Goal: Task Accomplishment & Management: Manage account settings

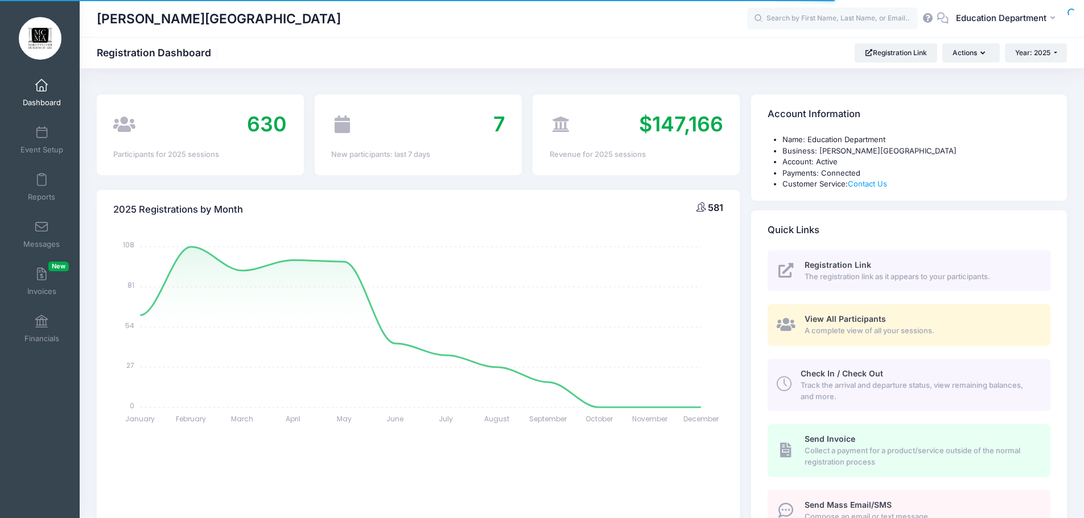
select select
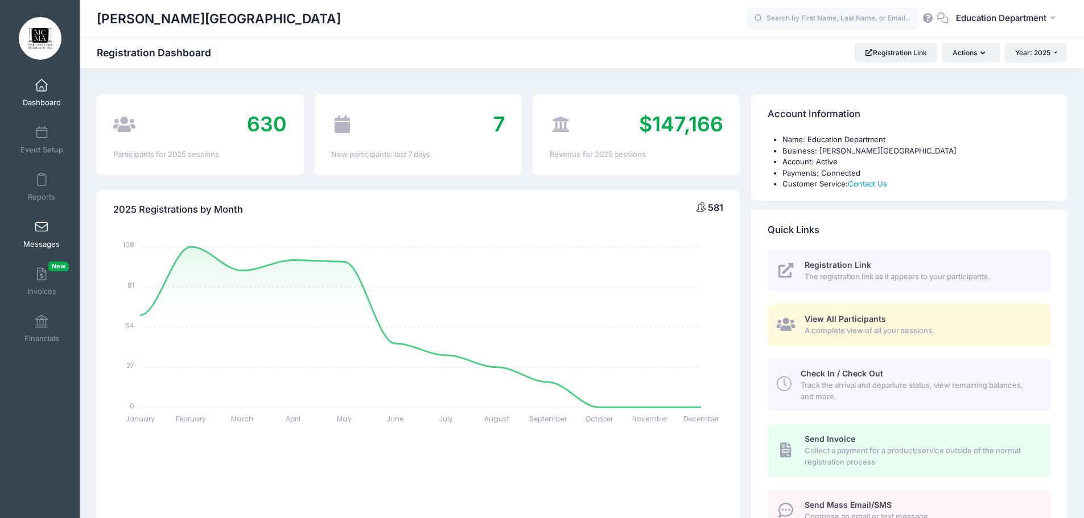
click at [47, 236] on link "Messages" at bounding box center [42, 234] width 54 height 40
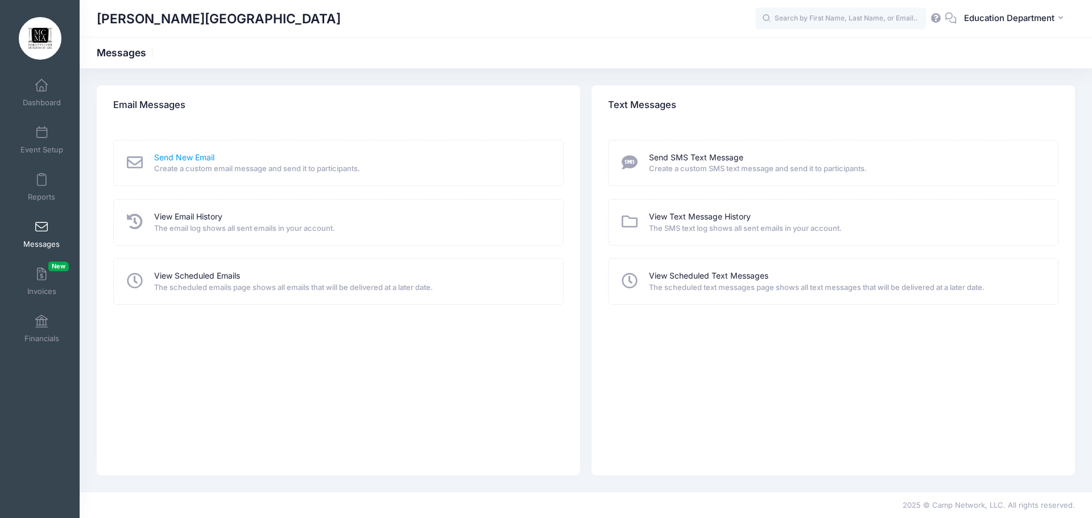
click at [205, 158] on link "Send New Email" at bounding box center [184, 158] width 60 height 12
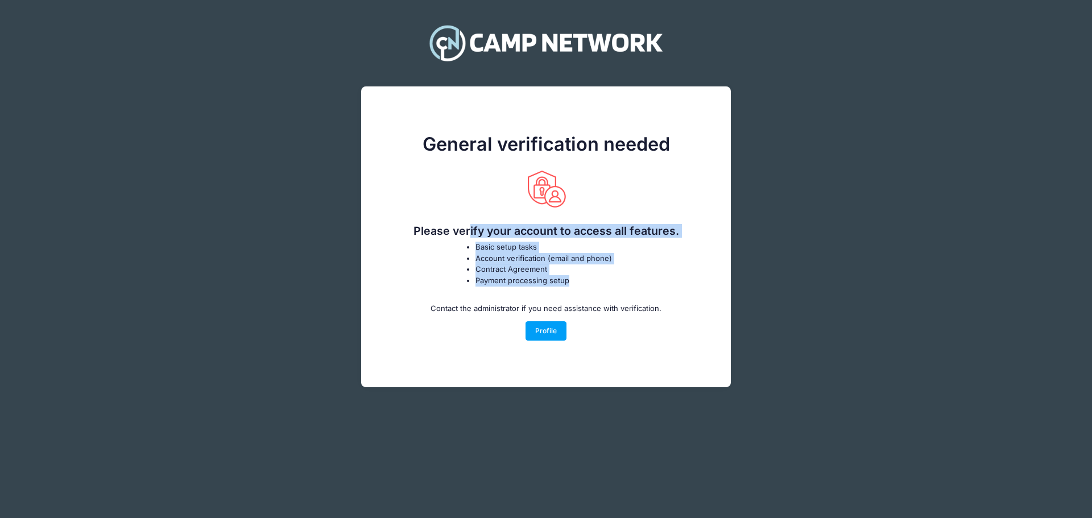
drag, startPoint x: 419, startPoint y: 229, endPoint x: 626, endPoint y: 277, distance: 212.5
click at [626, 277] on div "General verification needed Please verify your account to access all features. …" at bounding box center [546, 237] width 370 height 282
click at [554, 339] on link "Profile" at bounding box center [547, 330] width 42 height 19
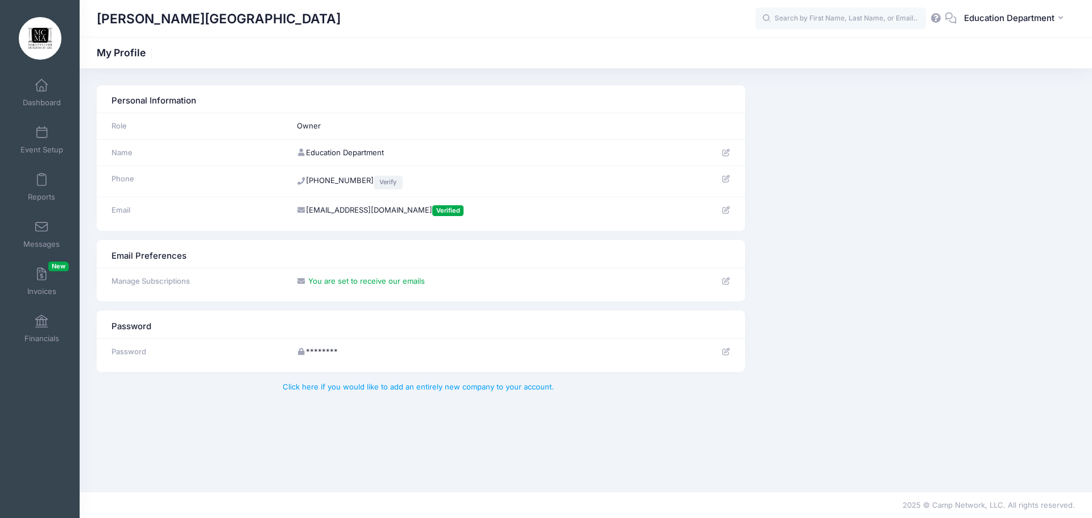
click at [382, 181] on link "Verify" at bounding box center [388, 183] width 29 height 14
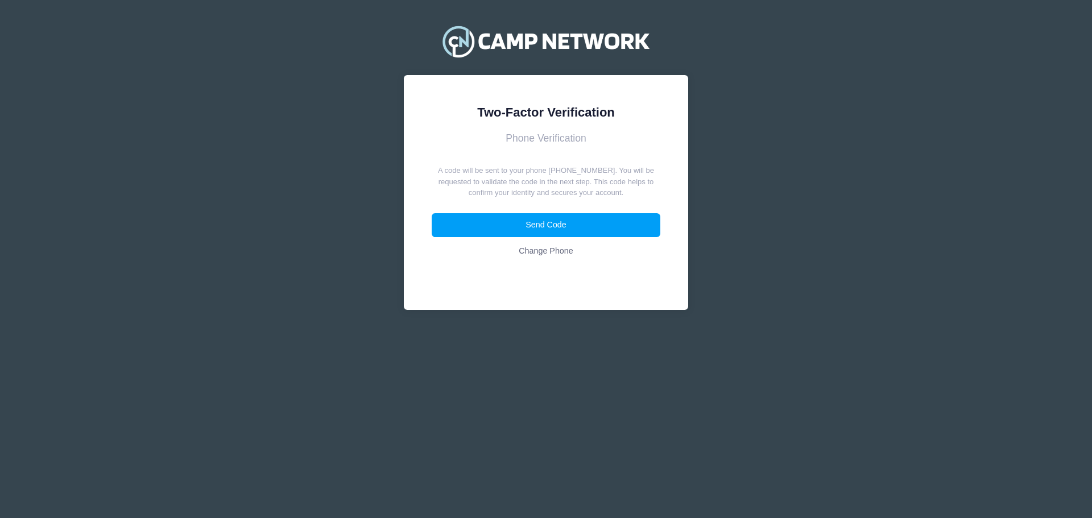
click at [559, 176] on p "A code will be sent to your phone (770) 528-1444. You will be requested to vali…" at bounding box center [546, 182] width 229 height 34
click at [566, 230] on button "Send Code" at bounding box center [546, 225] width 229 height 24
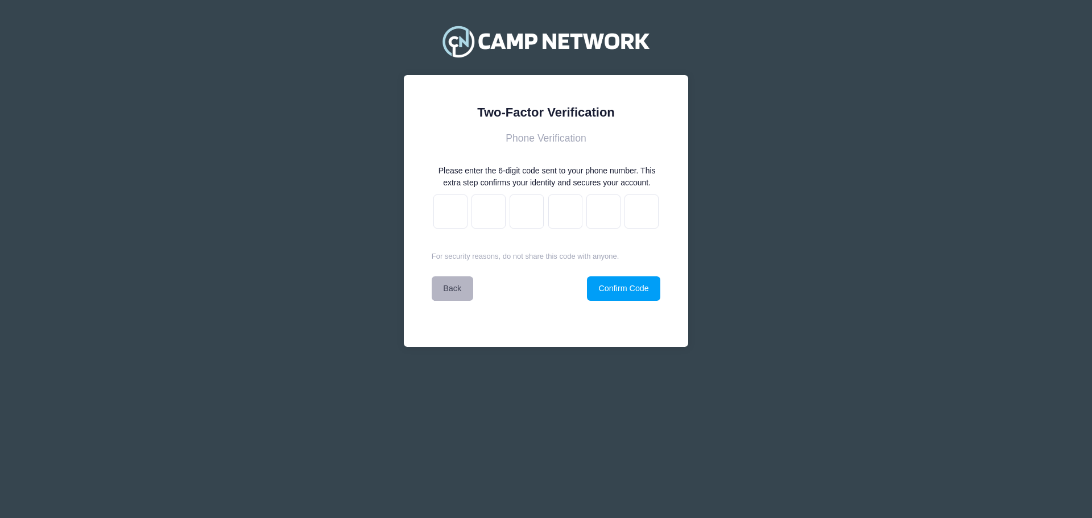
click at [455, 291] on link "Back" at bounding box center [453, 289] width 42 height 24
click at [451, 286] on link "Back" at bounding box center [453, 289] width 42 height 24
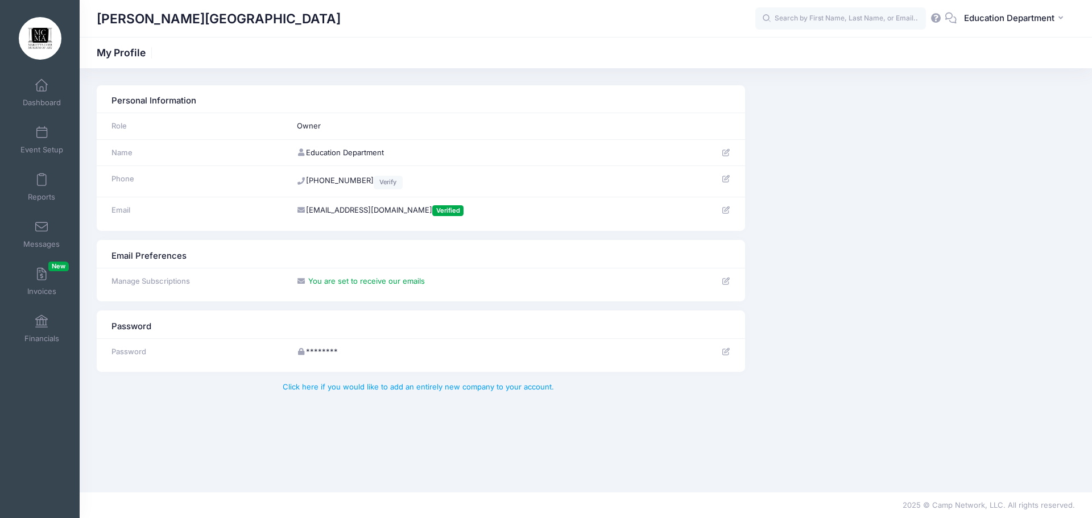
click at [734, 176] on link at bounding box center [730, 178] width 19 height 9
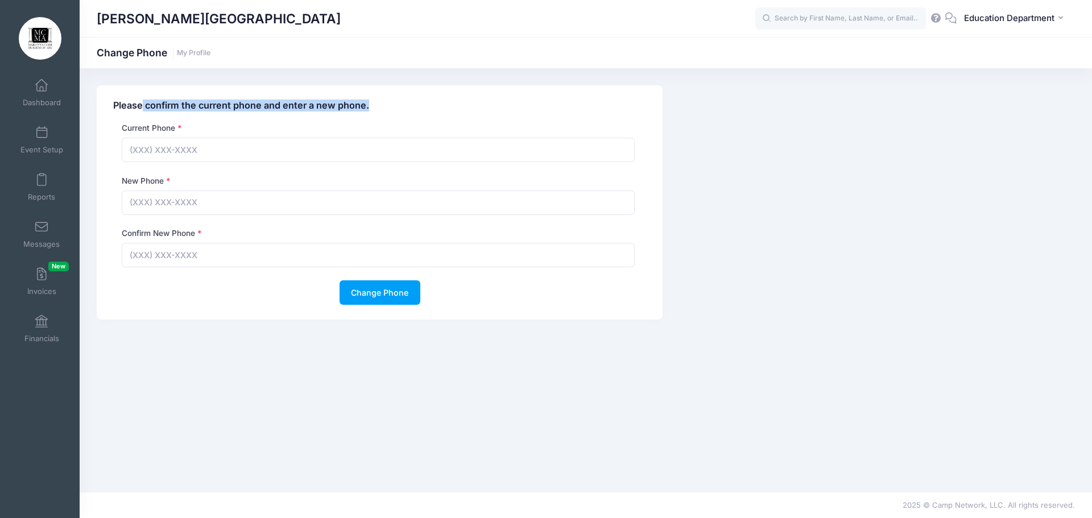
drag, startPoint x: 142, startPoint y: 103, endPoint x: 386, endPoint y: 100, distance: 244.7
click at [386, 100] on h4 "Please confirm the current phone and enter a new phone." at bounding box center [379, 105] width 533 height 11
click at [385, 104] on h4 "Please confirm the current phone and enter a new phone." at bounding box center [379, 105] width 533 height 11
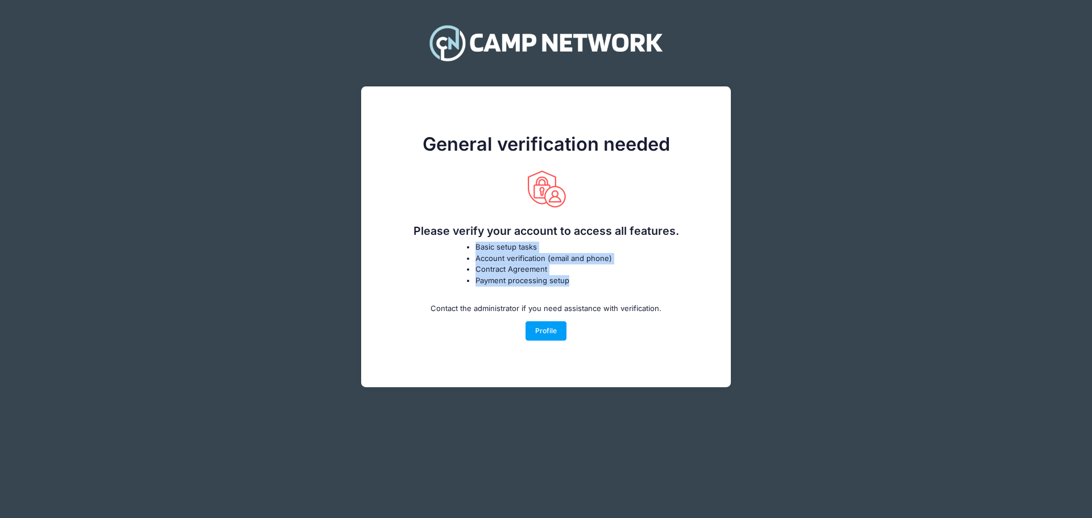
drag, startPoint x: 482, startPoint y: 251, endPoint x: 588, endPoint y: 286, distance: 111.5
click at [588, 286] on ul "Basic setup tasks Account verification (email and phone) Contract Agreement Pay…" at bounding box center [546, 264] width 171 height 44
click at [550, 333] on link "Profile" at bounding box center [547, 330] width 42 height 19
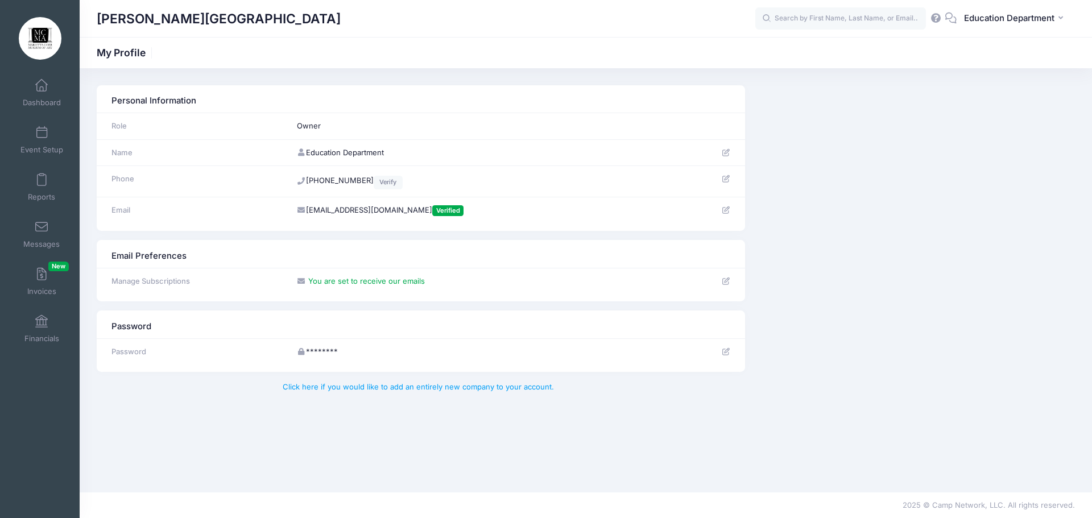
click at [487, 146] on td "Education Department" at bounding box center [485, 152] width 389 height 27
click at [324, 177] on td "(770) 528-1444 Verify" at bounding box center [485, 181] width 389 height 31
click at [178, 175] on div "Phone" at bounding box center [196, 179] width 180 height 11
click at [356, 180] on td "(770) 528-1444 Verify" at bounding box center [485, 181] width 389 height 31
click at [289, 177] on th "Phone" at bounding box center [194, 181] width 195 height 31
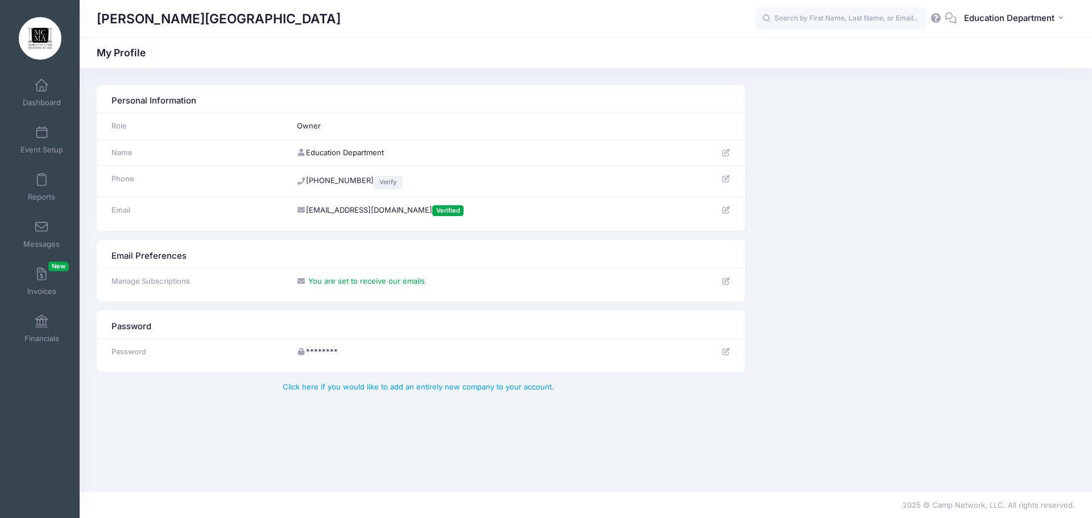
drag, startPoint x: 300, startPoint y: 180, endPoint x: 365, endPoint y: 180, distance: 65.4
click at [365, 180] on td "(770) 528-1444 Verify" at bounding box center [485, 181] width 389 height 31
click at [428, 184] on td "(770) 528-1444 Verify" at bounding box center [485, 181] width 389 height 31
drag, startPoint x: 862, startPoint y: 241, endPoint x: 860, endPoint y: 249, distance: 8.1
click at [861, 246] on div "Email Preferences Manage Subscriptions You are set to receive our emails" at bounding box center [586, 270] width 990 height 61
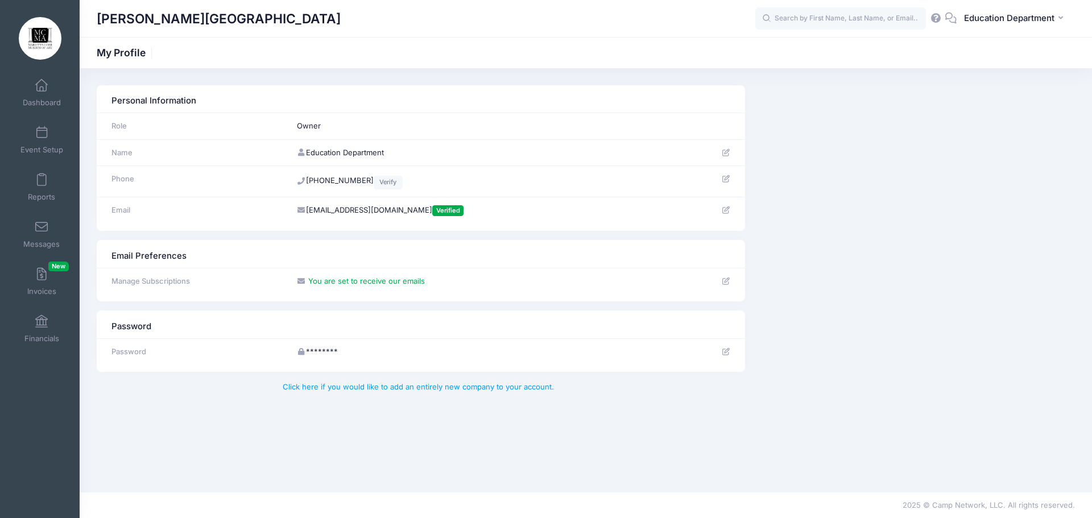
click at [946, 16] on icon at bounding box center [951, 17] width 13 height 7
click at [952, 19] on icon at bounding box center [951, 17] width 13 height 7
click at [931, 17] on icon at bounding box center [936, 17] width 13 height 7
click at [41, 101] on span "Dashboard" at bounding box center [42, 103] width 38 height 10
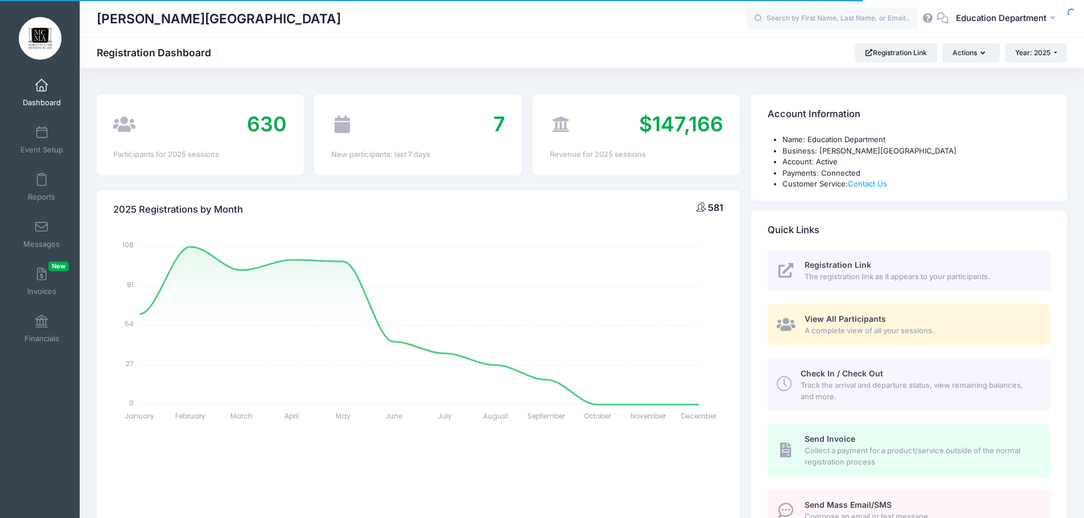
select select
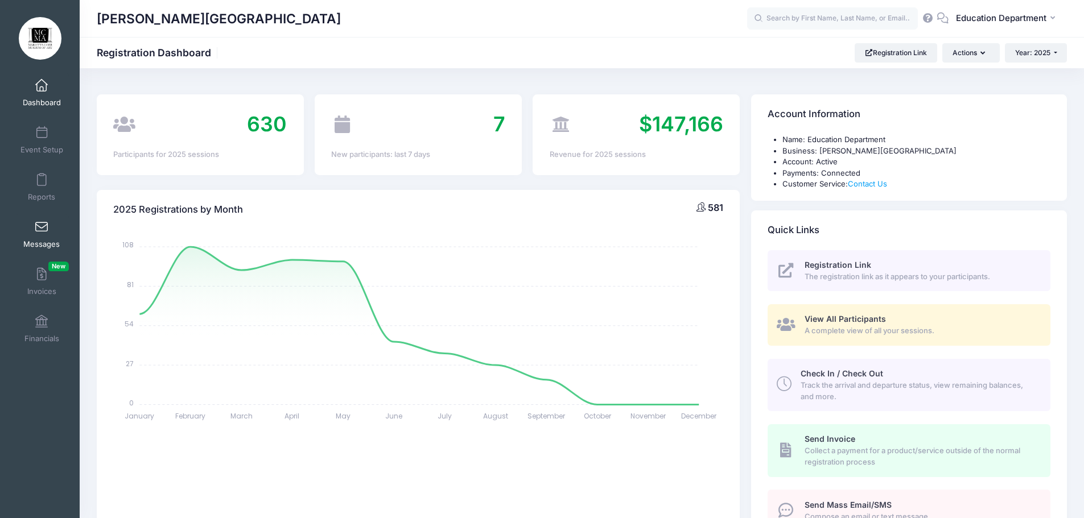
click at [30, 227] on link "Messages" at bounding box center [42, 234] width 54 height 40
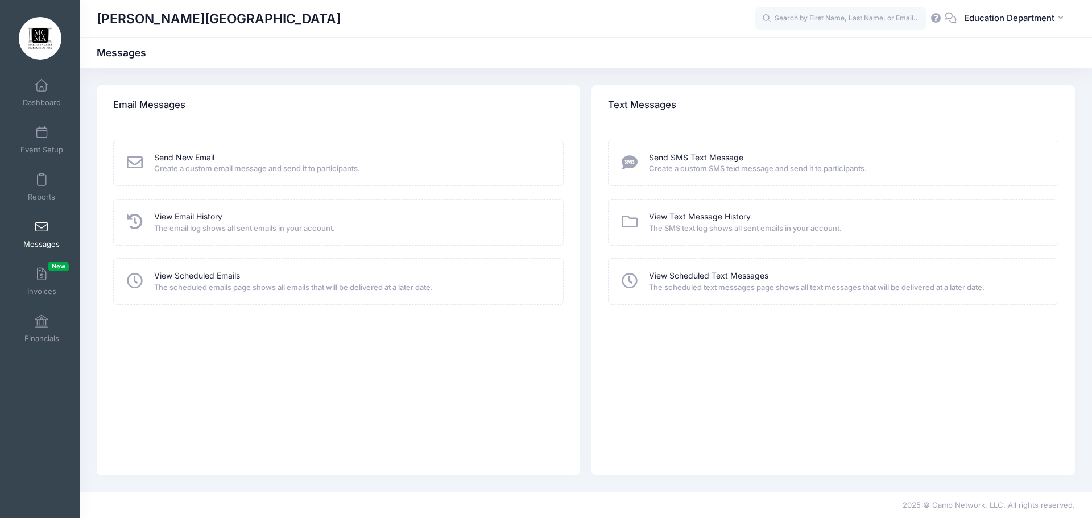
click at [728, 168] on span "Create a custom SMS text message and send it to participants." at bounding box center [846, 168] width 394 height 11
click at [693, 156] on link "Send SMS Text Message" at bounding box center [696, 158] width 94 height 12
click at [199, 158] on link "Send New Email" at bounding box center [184, 158] width 60 height 12
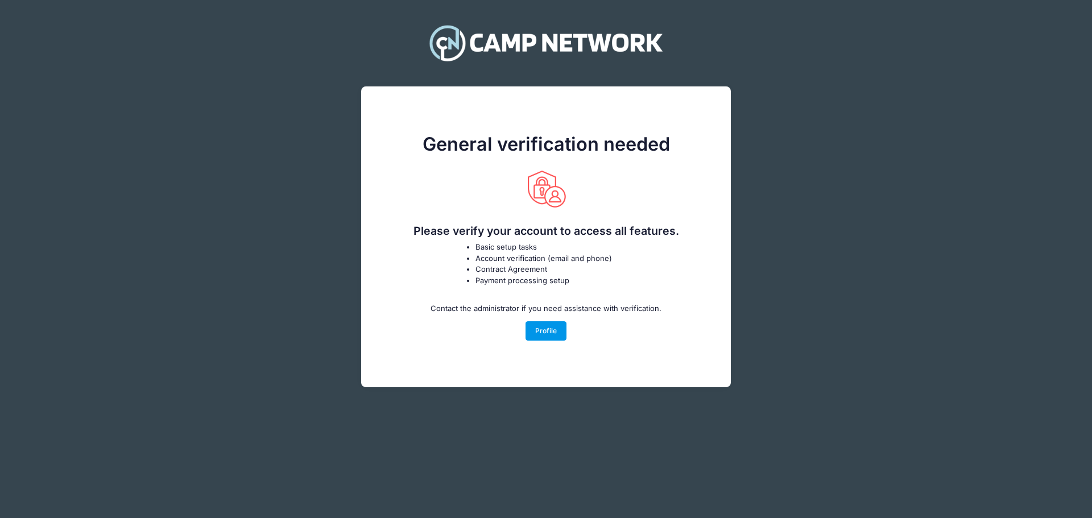
click at [546, 332] on link "Profile" at bounding box center [547, 330] width 42 height 19
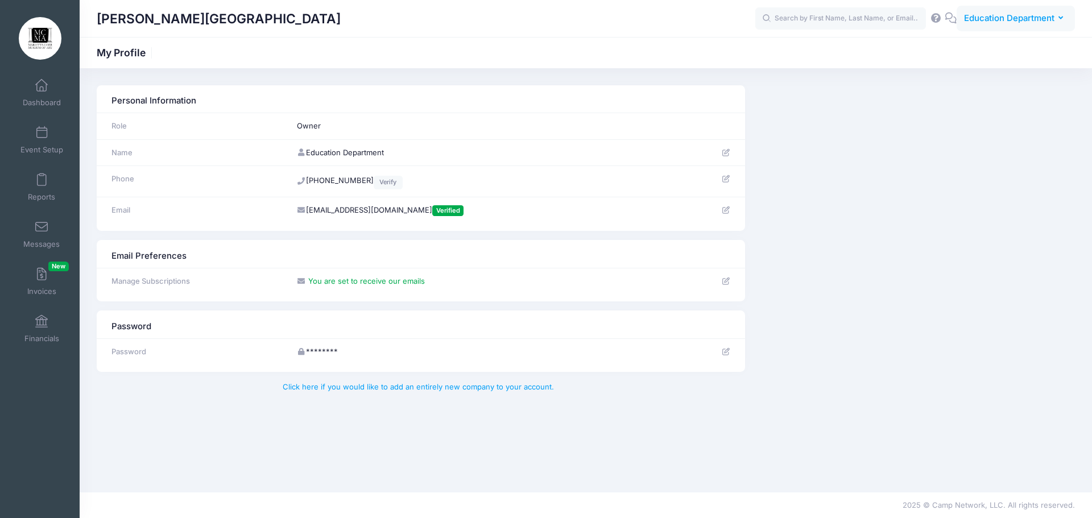
click at [1029, 16] on span "Education Department" at bounding box center [1009, 18] width 90 height 13
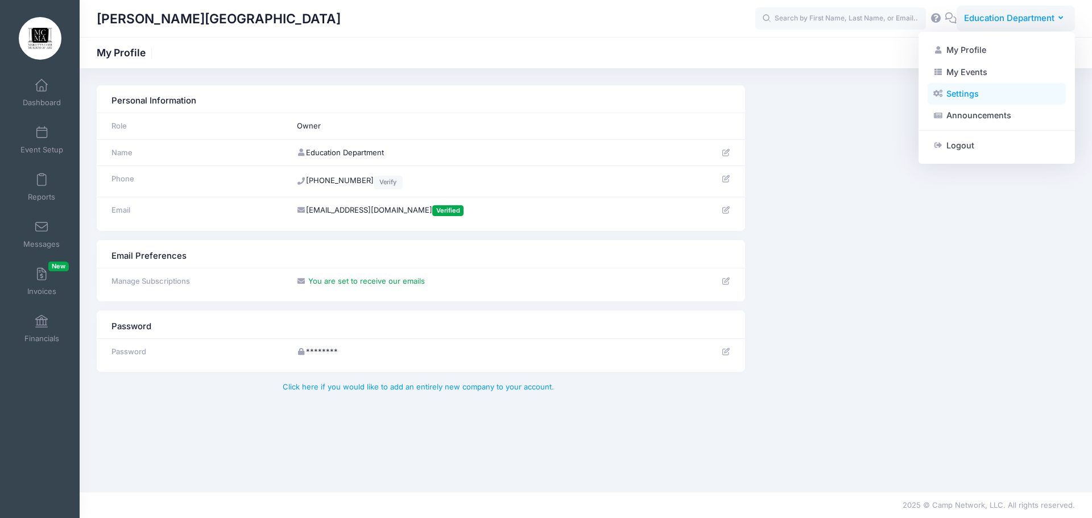
click at [965, 92] on link "Settings" at bounding box center [997, 94] width 138 height 22
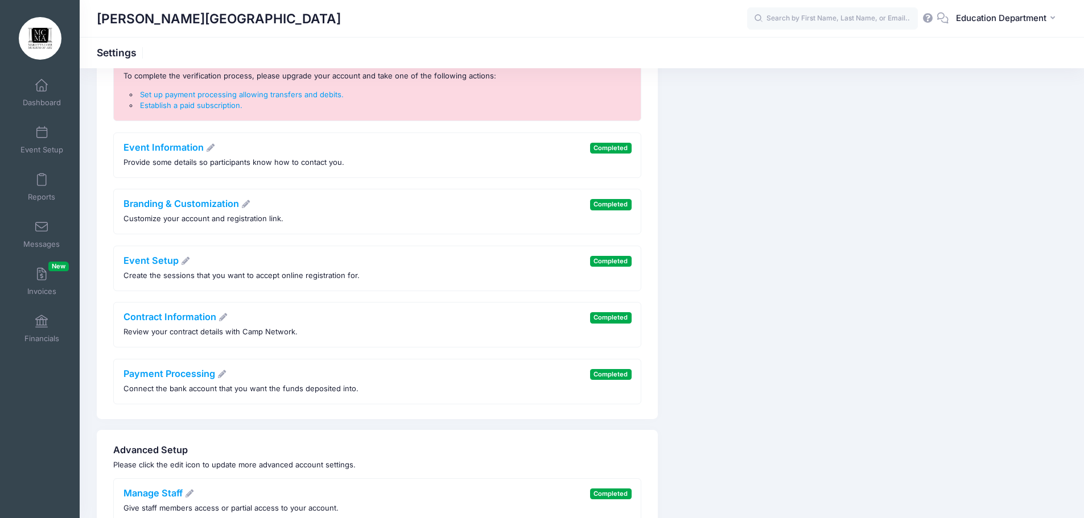
scroll to position [6, 0]
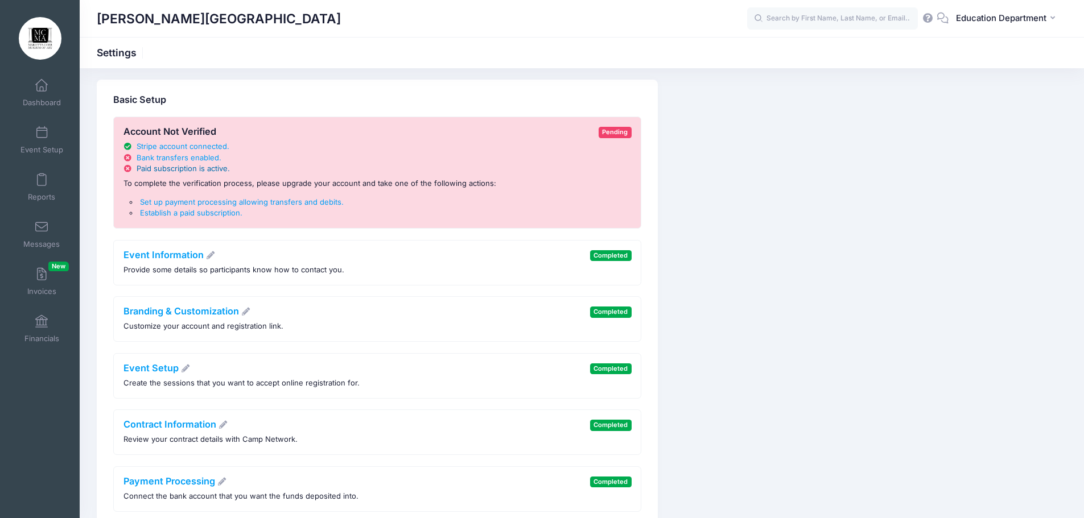
click at [197, 171] on span "Paid subscription is active" at bounding box center [182, 168] width 91 height 9
click at [199, 160] on span "Bank transfers enabled" at bounding box center [178, 157] width 82 height 9
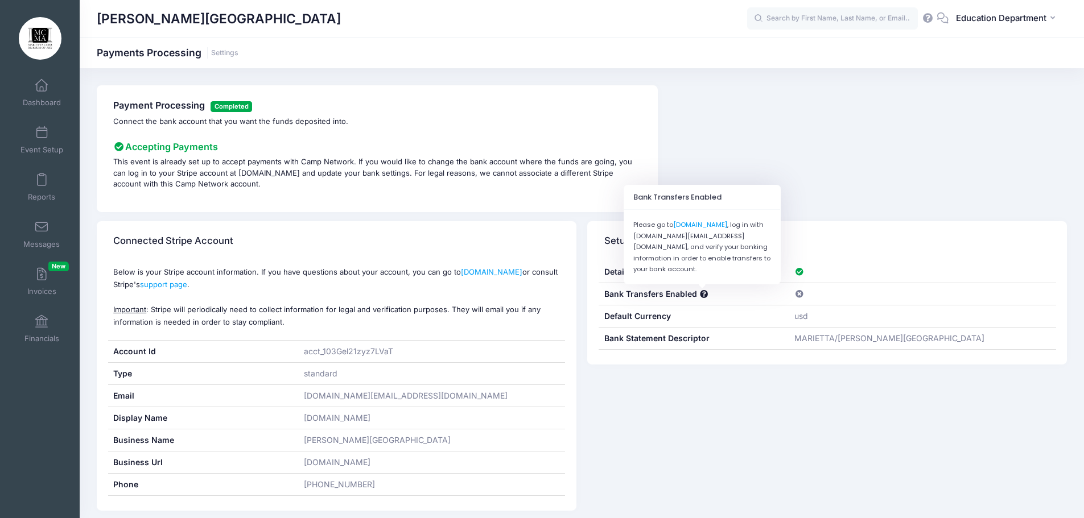
click at [700, 292] on span at bounding box center [704, 295] width 10 height 8
click at [704, 294] on span at bounding box center [704, 295] width 10 height 8
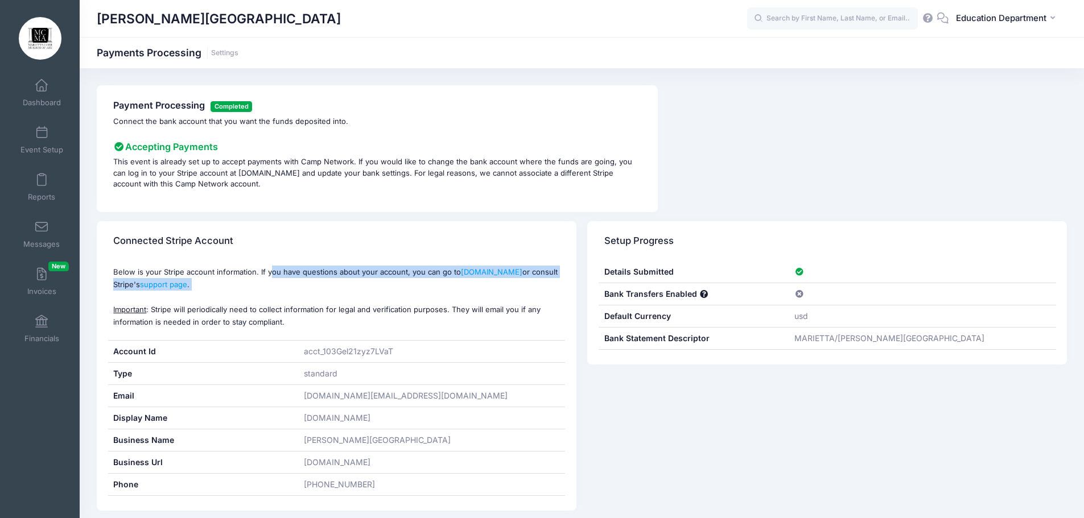
drag, startPoint x: 237, startPoint y: 263, endPoint x: 266, endPoint y: 292, distance: 40.6
click at [266, 292] on div "Below is your Stripe account information. If you have questions about your acco…" at bounding box center [336, 300] width 457 height 79
click at [266, 292] on p "Below is your Stripe account information. If you have questions about your acco…" at bounding box center [336, 297] width 446 height 63
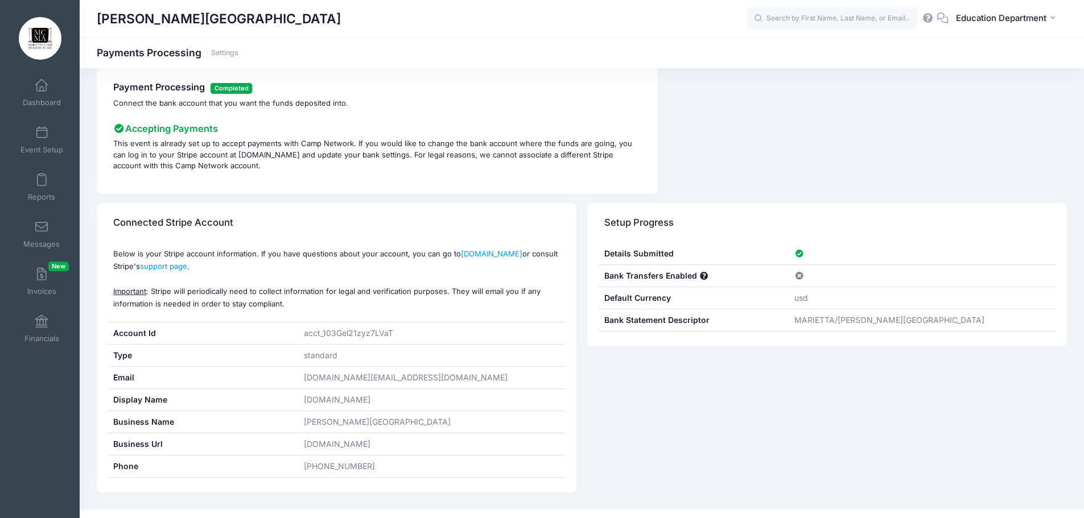
scroll to position [36, 0]
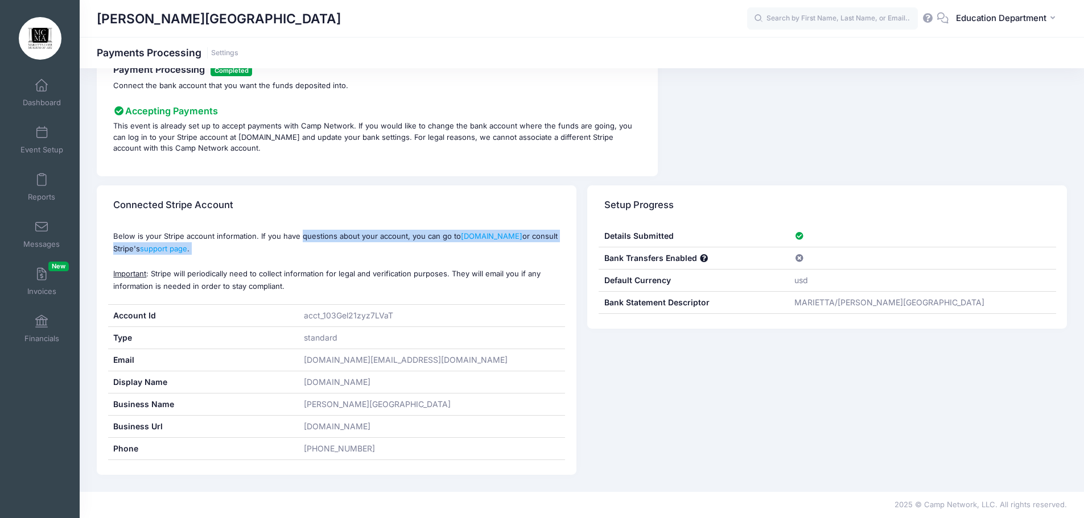
drag, startPoint x: 261, startPoint y: 241, endPoint x: 257, endPoint y: 256, distance: 15.7
click at [257, 256] on p "Below is your Stripe account information. If you have questions about your acco…" at bounding box center [336, 261] width 446 height 63
click at [220, 242] on p "Below is your Stripe account information. If you have questions about your acco…" at bounding box center [336, 261] width 446 height 63
drag, startPoint x: 220, startPoint y: 234, endPoint x: 220, endPoint y: 258, distance: 24.5
click at [220, 258] on p "Below is your Stripe account information. If you have questions about your acco…" at bounding box center [336, 261] width 446 height 63
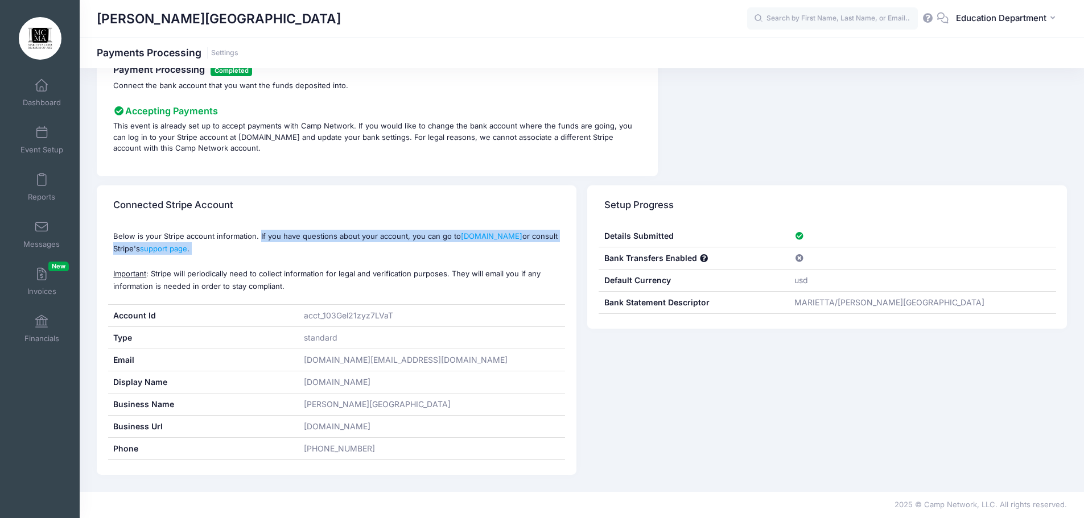
click at [220, 258] on p "Below is your Stripe account information. If you have questions about your acco…" at bounding box center [336, 261] width 446 height 63
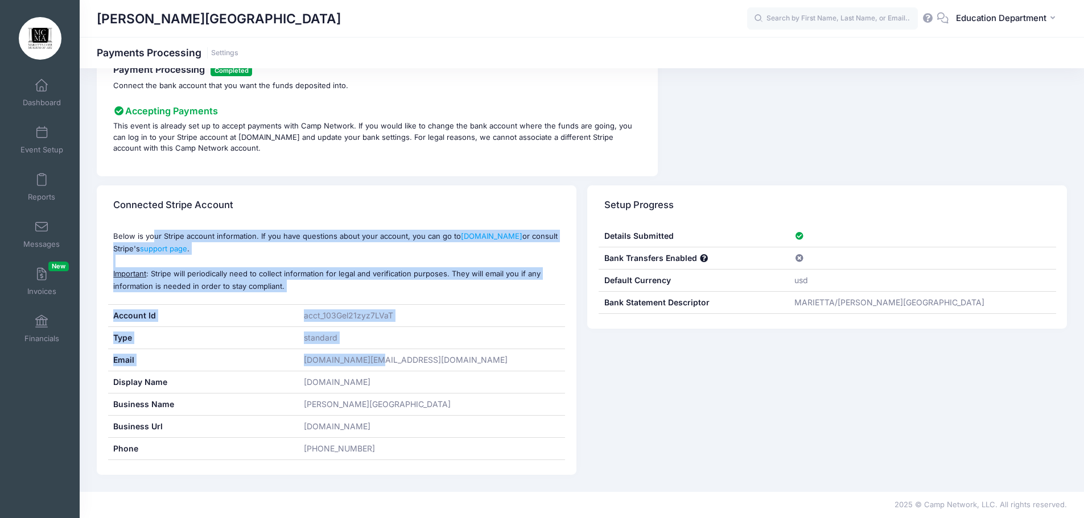
drag, startPoint x: 113, startPoint y: 233, endPoint x: 382, endPoint y: 356, distance: 295.6
click at [382, 356] on div "Below is your Stripe account information. If you have questions about your acco…" at bounding box center [337, 350] width 480 height 250
click at [295, 368] on div "Email" at bounding box center [203, 360] width 191 height 22
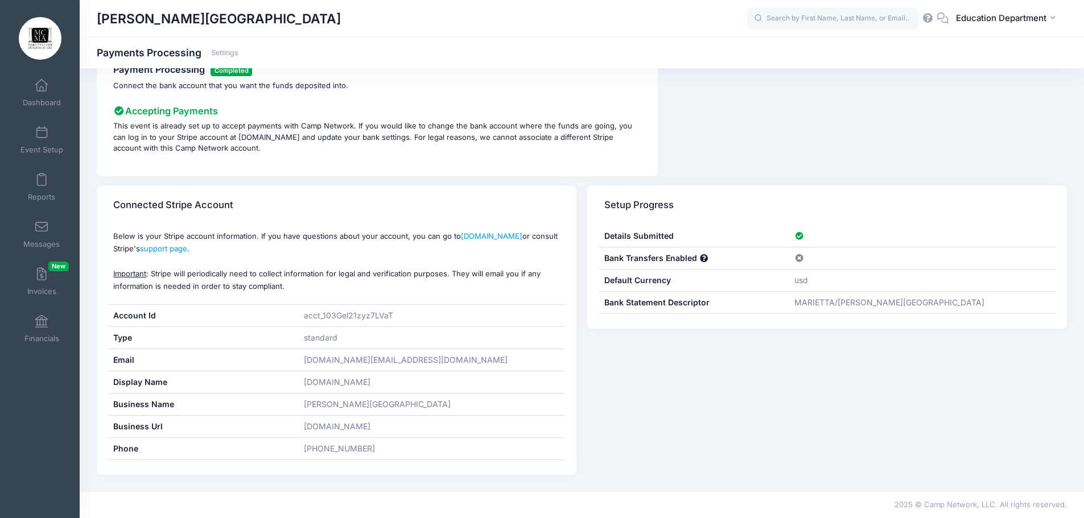
click at [291, 361] on div "Email" at bounding box center [203, 360] width 191 height 22
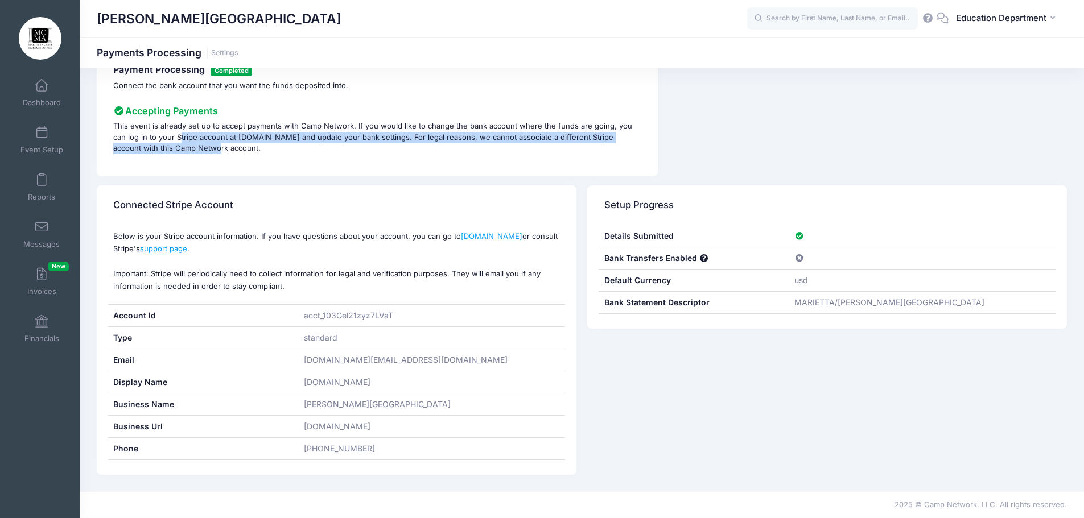
drag, startPoint x: 165, startPoint y: 135, endPoint x: 166, endPoint y: 156, distance: 21.1
click at [166, 156] on div "Payment Processing Completed Connect the bank account that you want the funds d…" at bounding box center [377, 112] width 561 height 127
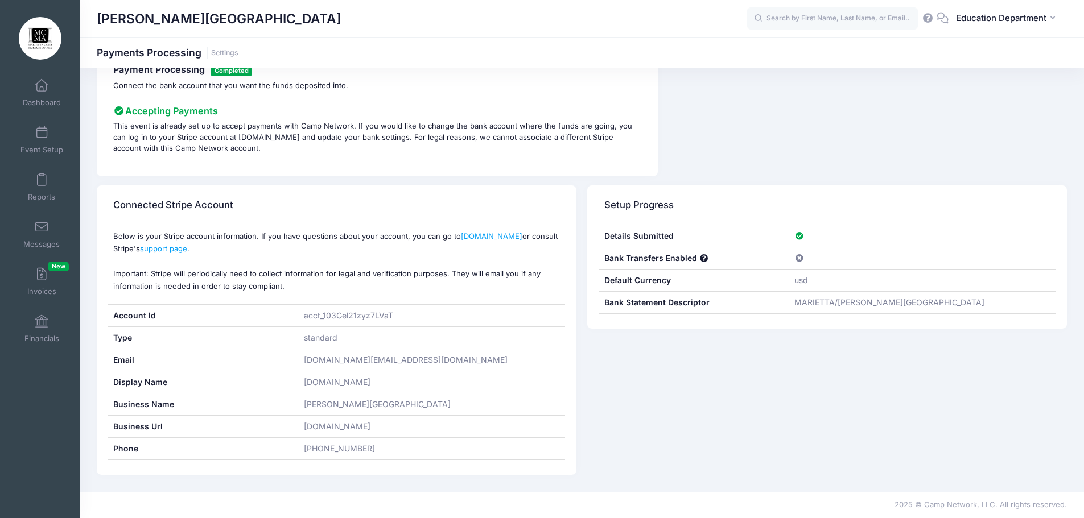
click at [381, 113] on h4 "Accepting Payments" at bounding box center [377, 111] width 528 height 11
drag, startPoint x: 379, startPoint y: 125, endPoint x: 370, endPoint y: 164, distance: 39.9
click at [370, 164] on div "Payment Processing Completed Connect the bank account that you want the funds d…" at bounding box center [377, 112] width 561 height 127
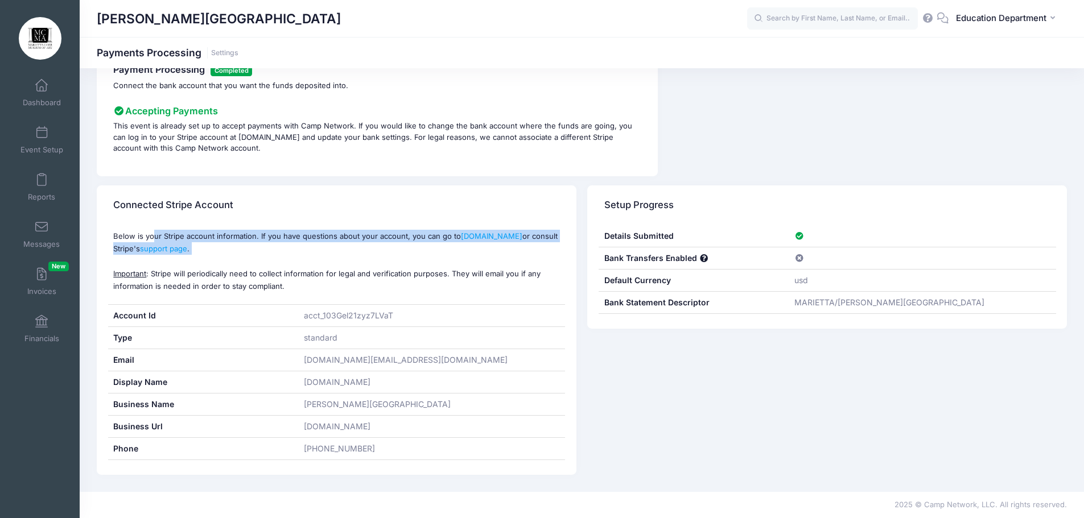
drag, startPoint x: 139, startPoint y: 233, endPoint x: 270, endPoint y: 257, distance: 133.0
click at [270, 257] on p "Below is your Stripe account information. If you have questions about your acco…" at bounding box center [336, 261] width 446 height 63
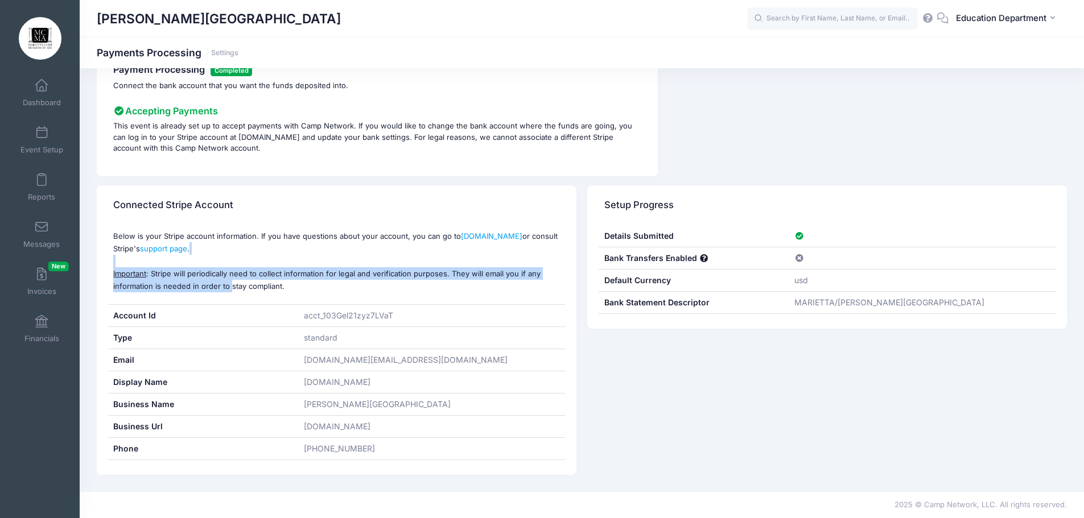
drag, startPoint x: 171, startPoint y: 267, endPoint x: 230, endPoint y: 286, distance: 62.1
click at [230, 286] on p "Below is your Stripe account information. If you have questions about your acco…" at bounding box center [336, 261] width 446 height 63
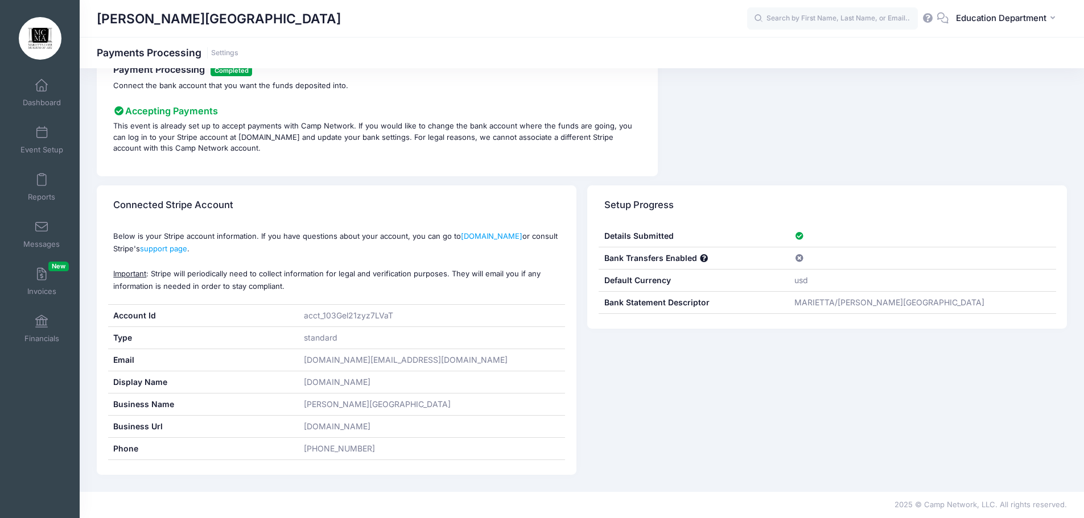
click at [363, 328] on div "standard" at bounding box center [431, 338] width 267 height 22
click at [356, 366] on div "[DOMAIN_NAME][EMAIL_ADDRESS][DOMAIN_NAME]" at bounding box center [431, 360] width 267 height 22
click at [383, 431] on div "[DOMAIN_NAME]" at bounding box center [431, 427] width 267 height 22
drag, startPoint x: 375, startPoint y: 440, endPoint x: 405, endPoint y: 416, distance: 38.5
click at [374, 440] on div "[PHONE_NUMBER]" at bounding box center [431, 449] width 267 height 22
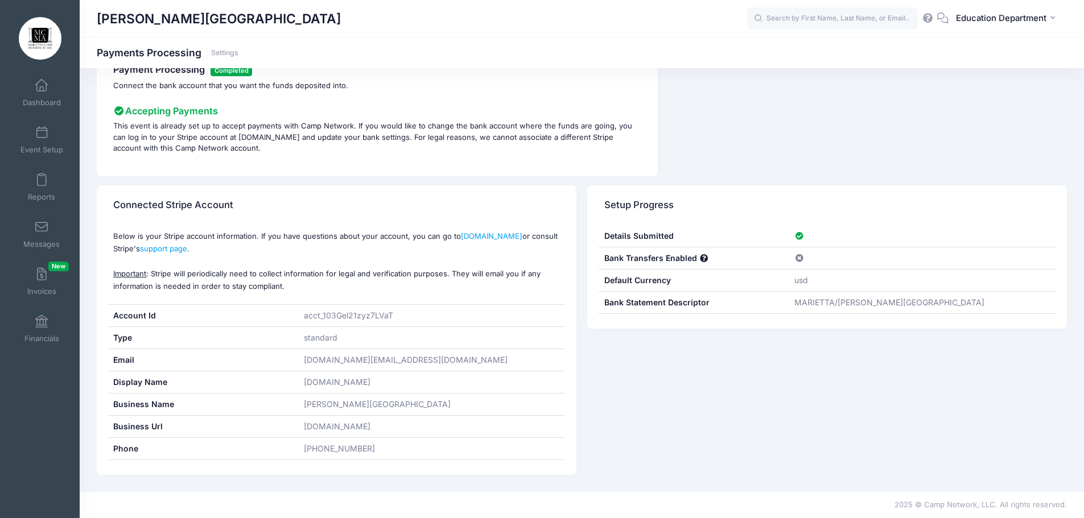
click at [734, 295] on div "Bank Statement Descriptor" at bounding box center [694, 303] width 191 height 22
click at [827, 309] on div "MARIETTA/[PERSON_NAME][GEOGRAPHIC_DATA]" at bounding box center [922, 303] width 267 height 22
drag, startPoint x: 779, startPoint y: 301, endPoint x: 944, endPoint y: 286, distance: 165.7
click at [944, 287] on div "Details Submitted Charge Enabled Bank Transfers Enabled Default Currency usd Ba…" at bounding box center [827, 277] width 480 height 104
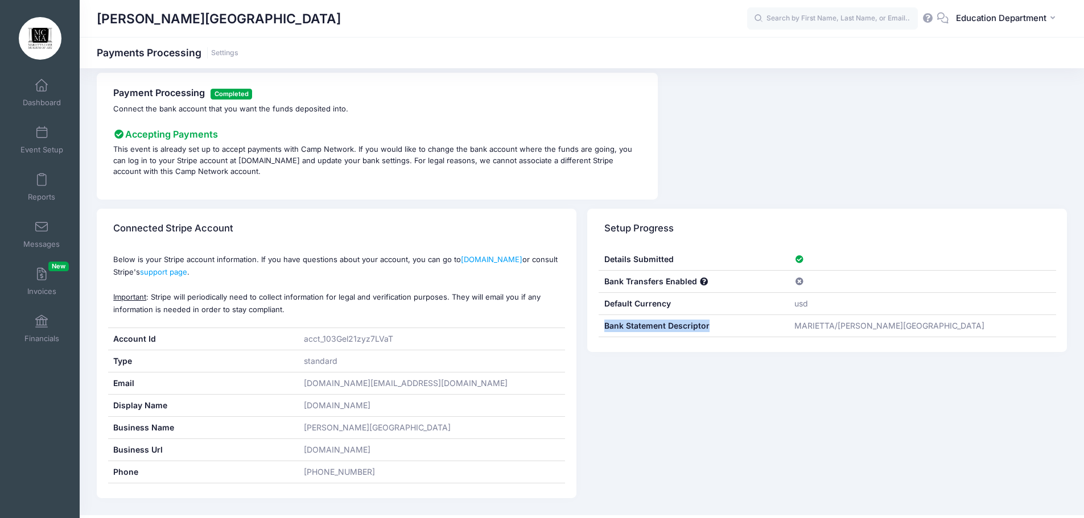
scroll to position [0, 0]
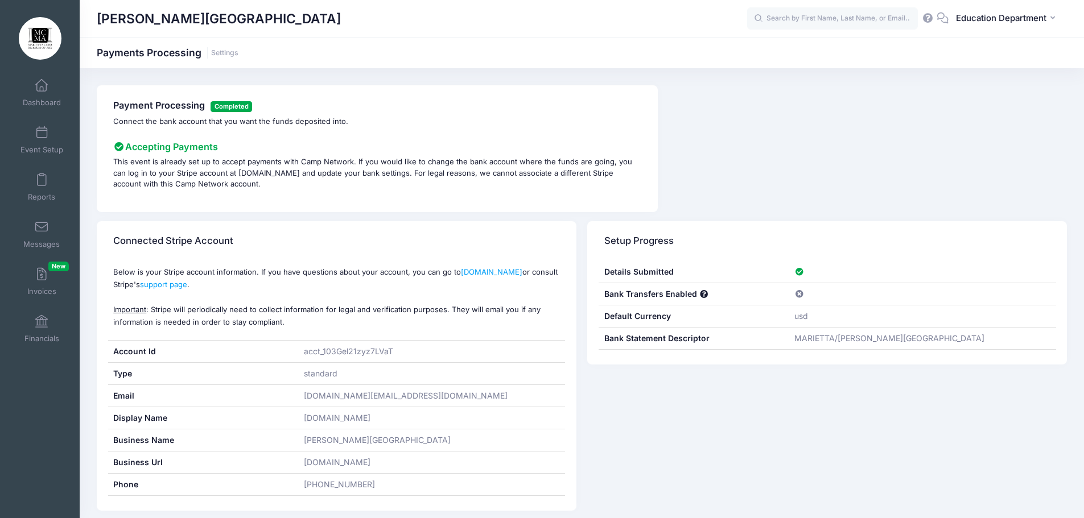
click at [830, 111] on div "Payment Processing Completed Connect the bank account that you want the funds d…" at bounding box center [581, 148] width 981 height 127
click at [931, 19] on icon at bounding box center [928, 17] width 13 height 7
click at [794, 127] on div "Payment Processing Completed Connect the bank account that you want the funds d…" at bounding box center [581, 148] width 981 height 127
drag, startPoint x: 450, startPoint y: 121, endPoint x: 453, endPoint y: 114, distance: 7.1
click at [452, 116] on p "Connect the bank account that you want the funds deposited into." at bounding box center [377, 121] width 528 height 11
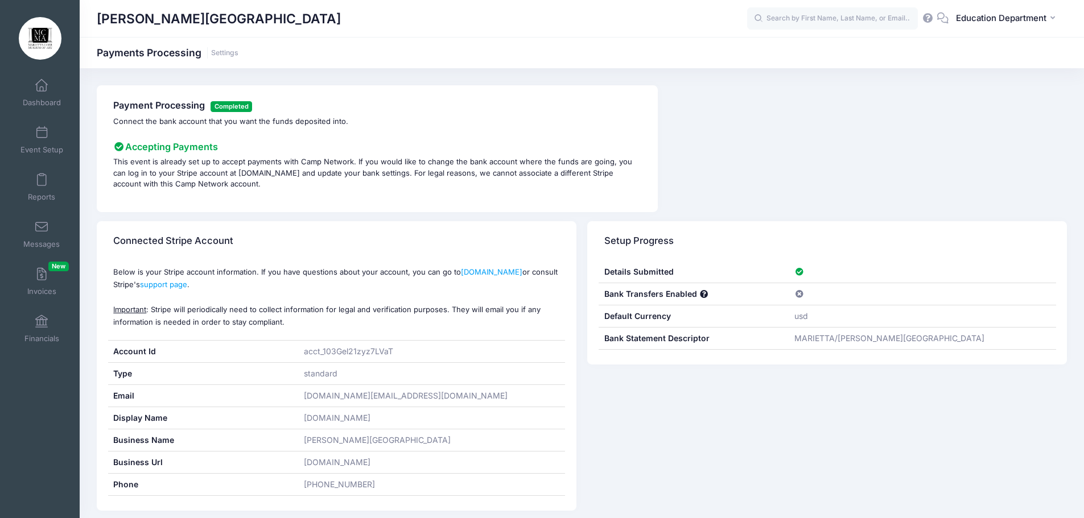
click at [854, 167] on div "Payment Processing Completed Connect the bank account that you want the funds d…" at bounding box center [581, 148] width 981 height 127
